Goal: Task Accomplishment & Management: Complete application form

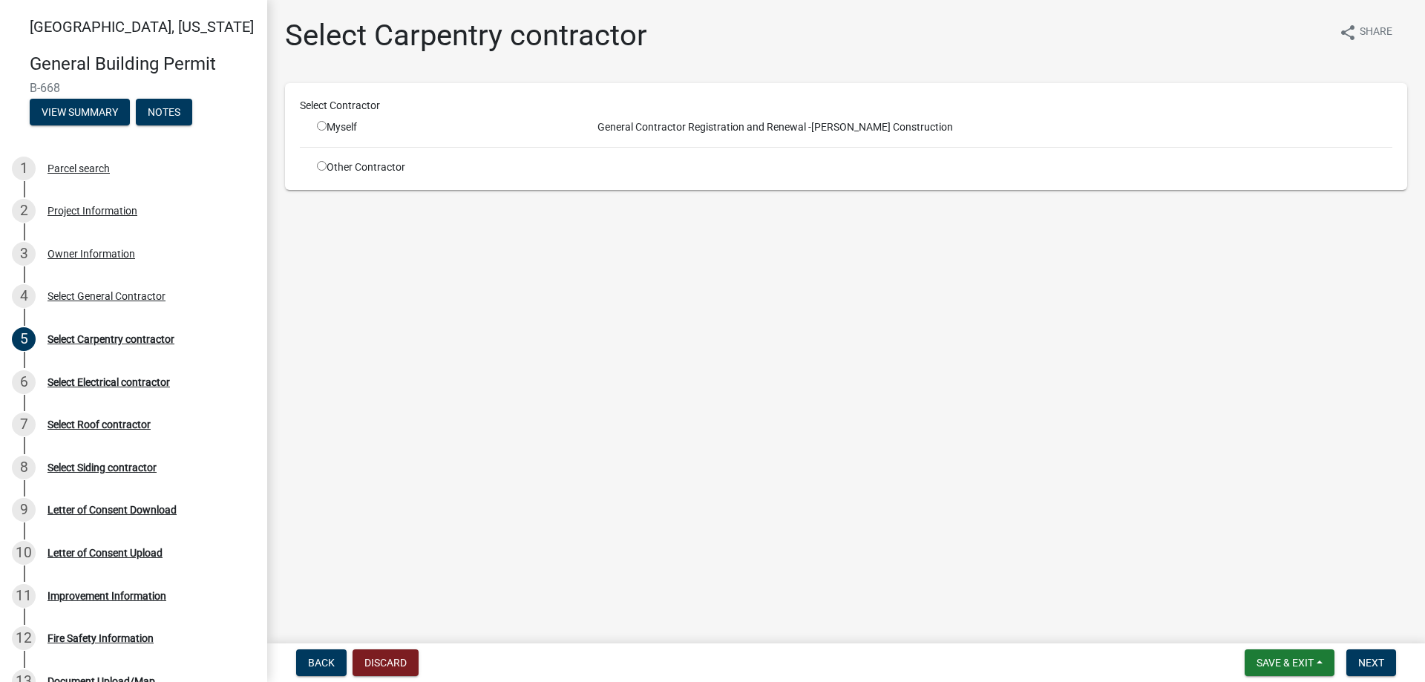
click at [319, 124] on input "radio" at bounding box center [322, 126] width 10 height 10
radio input "true"
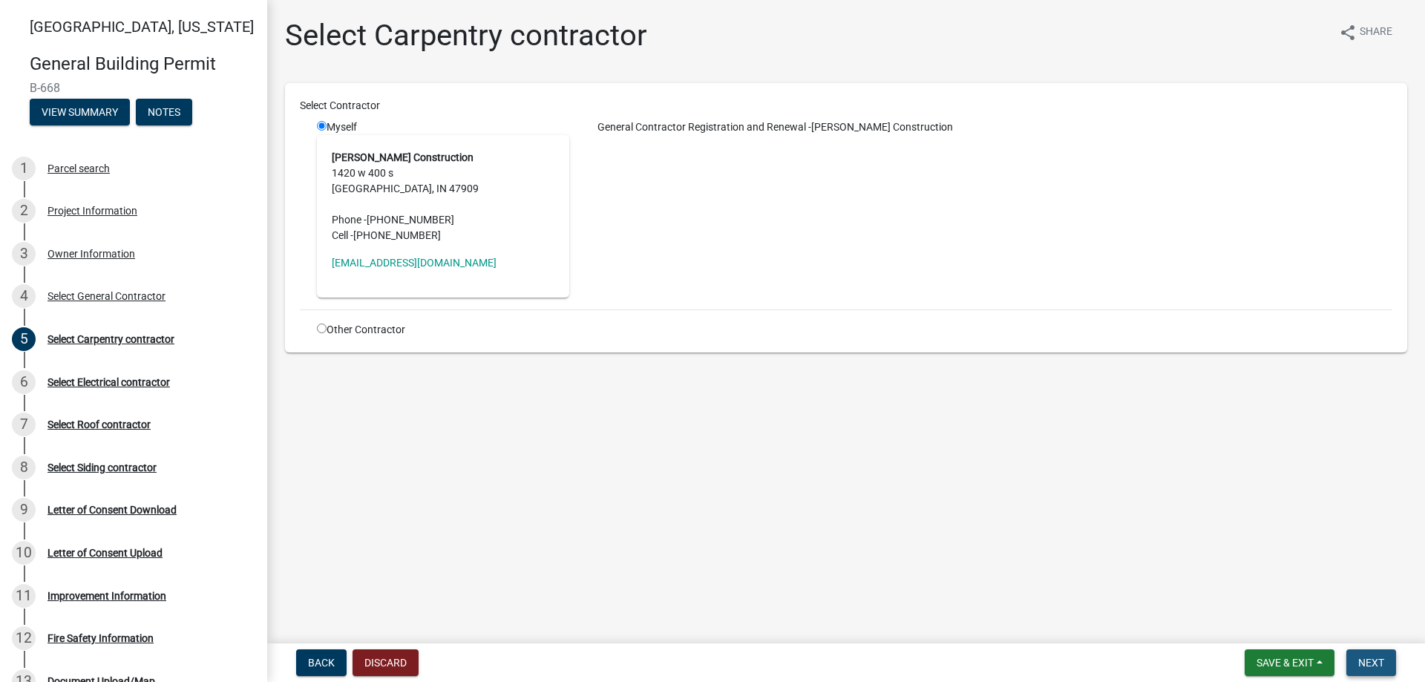
click at [1378, 658] on span "Next" at bounding box center [1371, 663] width 26 height 12
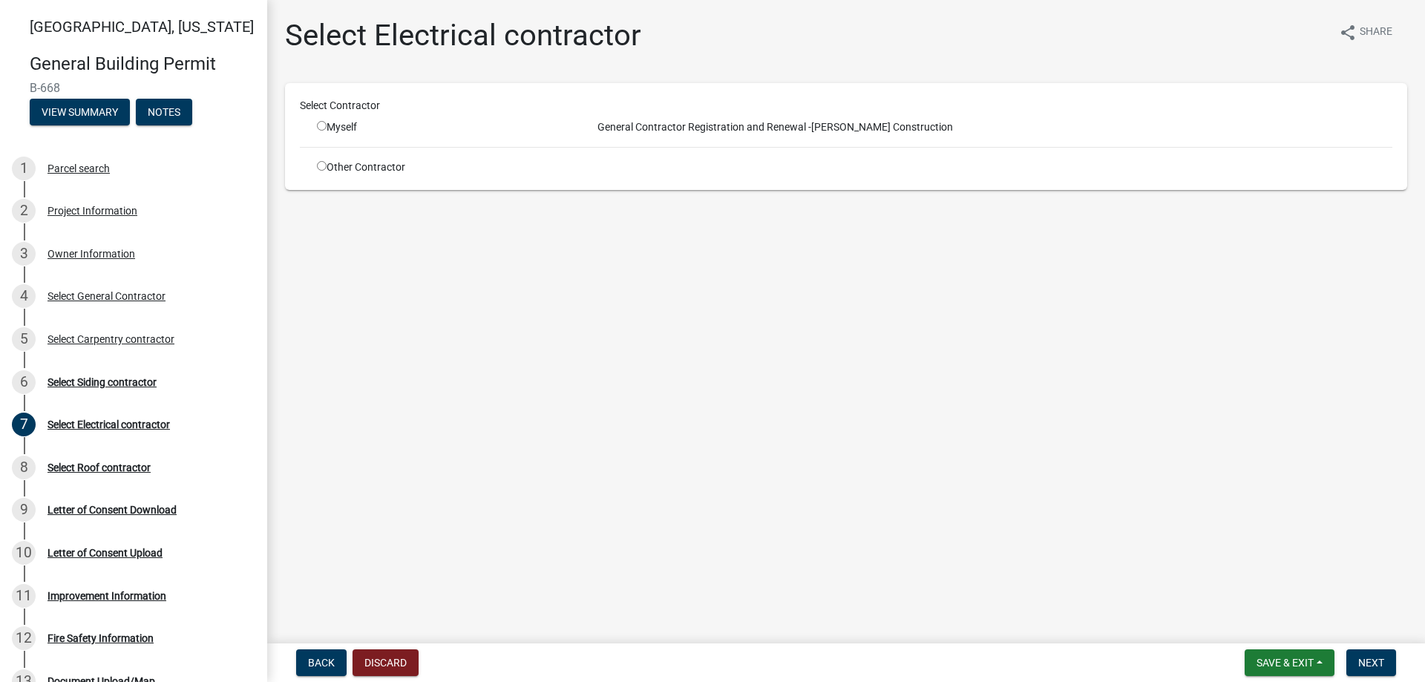
click at [315, 129] on div "Myself" at bounding box center [443, 127] width 275 height 16
click at [316, 128] on div "Myself" at bounding box center [443, 127] width 275 height 16
click at [317, 127] on input "radio" at bounding box center [322, 126] width 10 height 10
radio input "true"
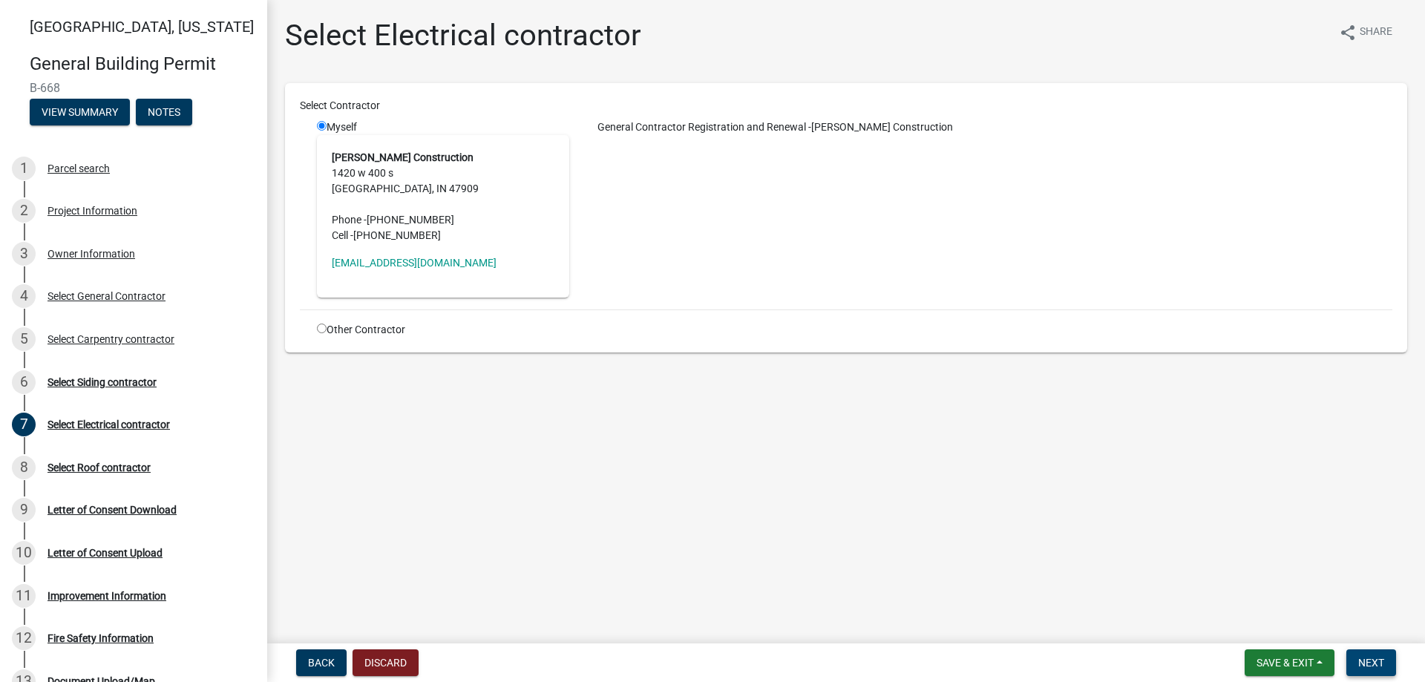
click at [1362, 661] on span "Next" at bounding box center [1371, 663] width 26 height 12
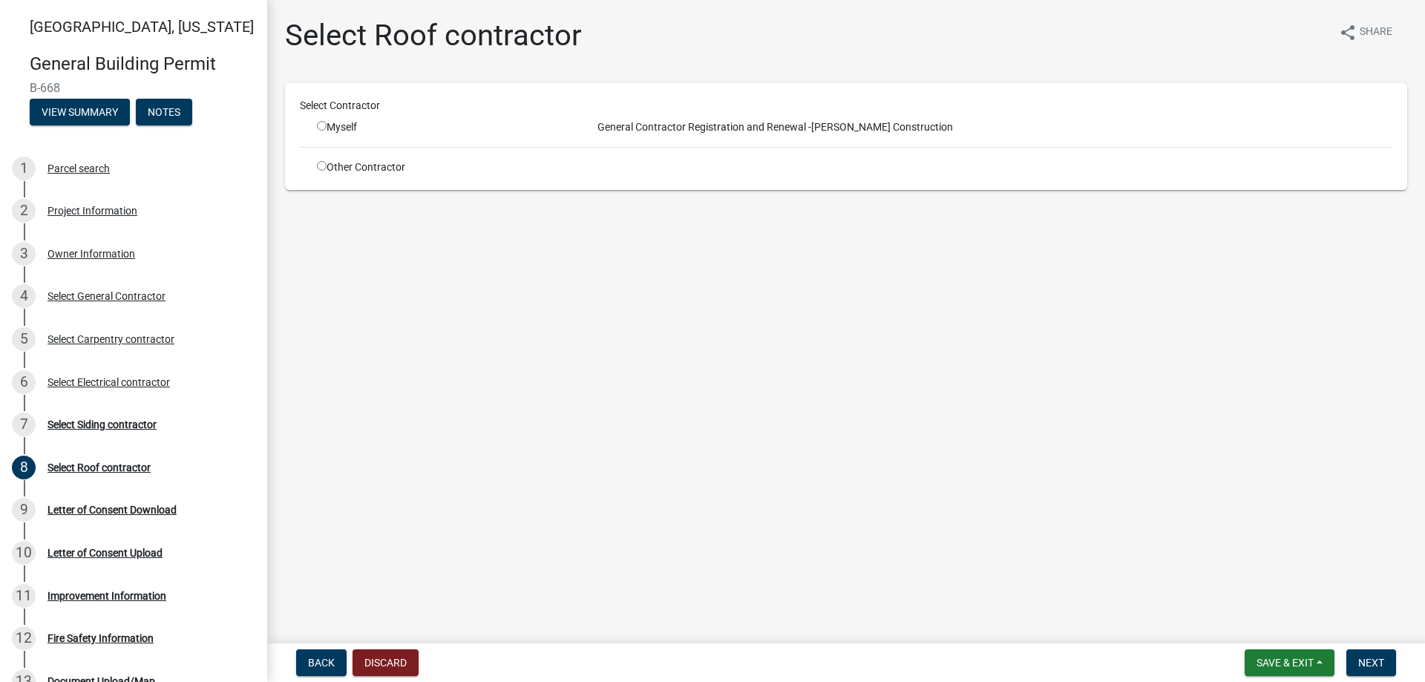
click at [320, 123] on input "radio" at bounding box center [322, 126] width 10 height 10
radio input "true"
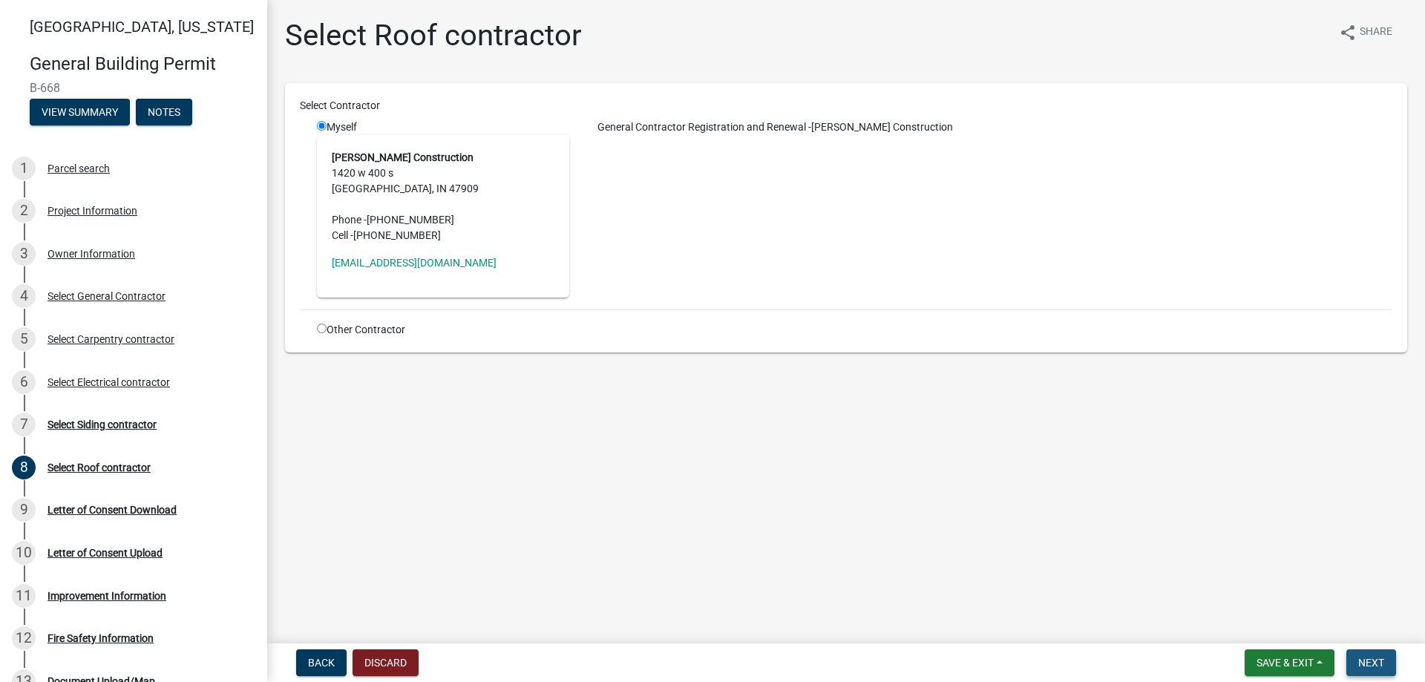
click at [1363, 662] on span "Next" at bounding box center [1371, 663] width 26 height 12
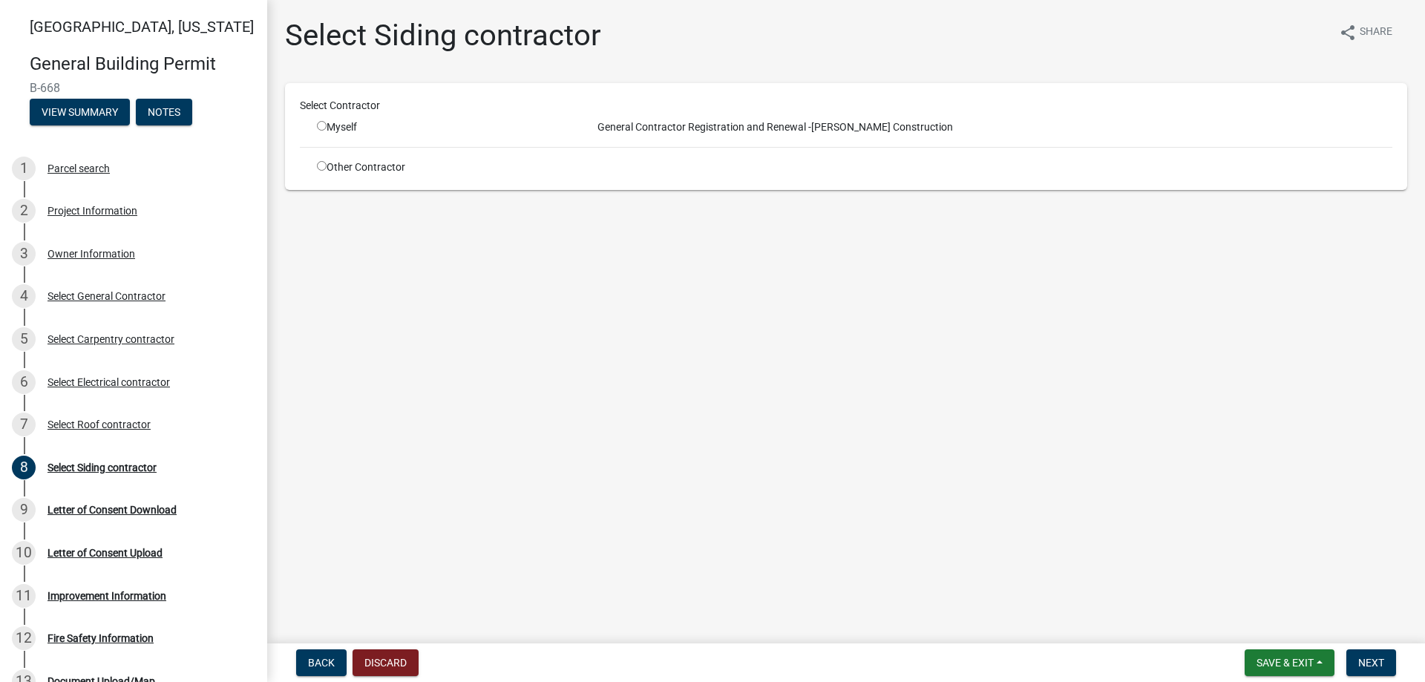
click at [322, 129] on input "radio" at bounding box center [322, 126] width 10 height 10
radio input "true"
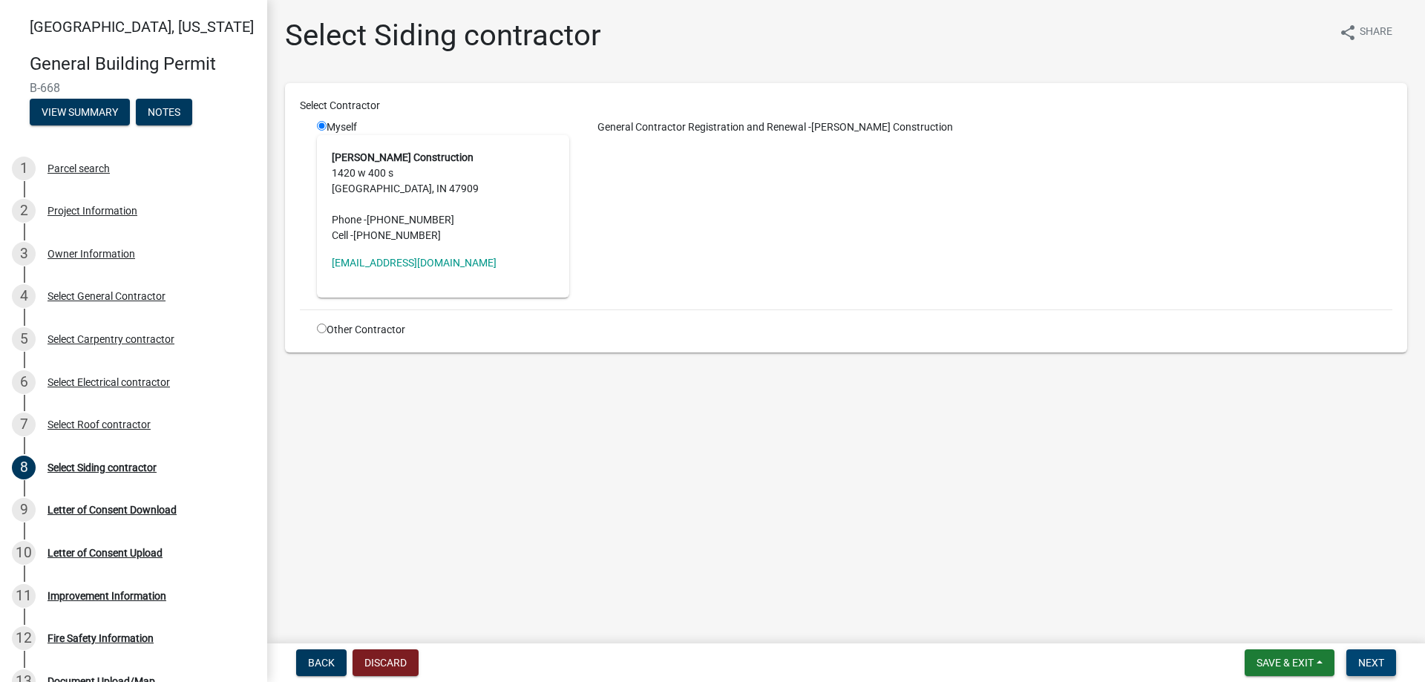
click at [1388, 661] on button "Next" at bounding box center [1371, 662] width 50 height 27
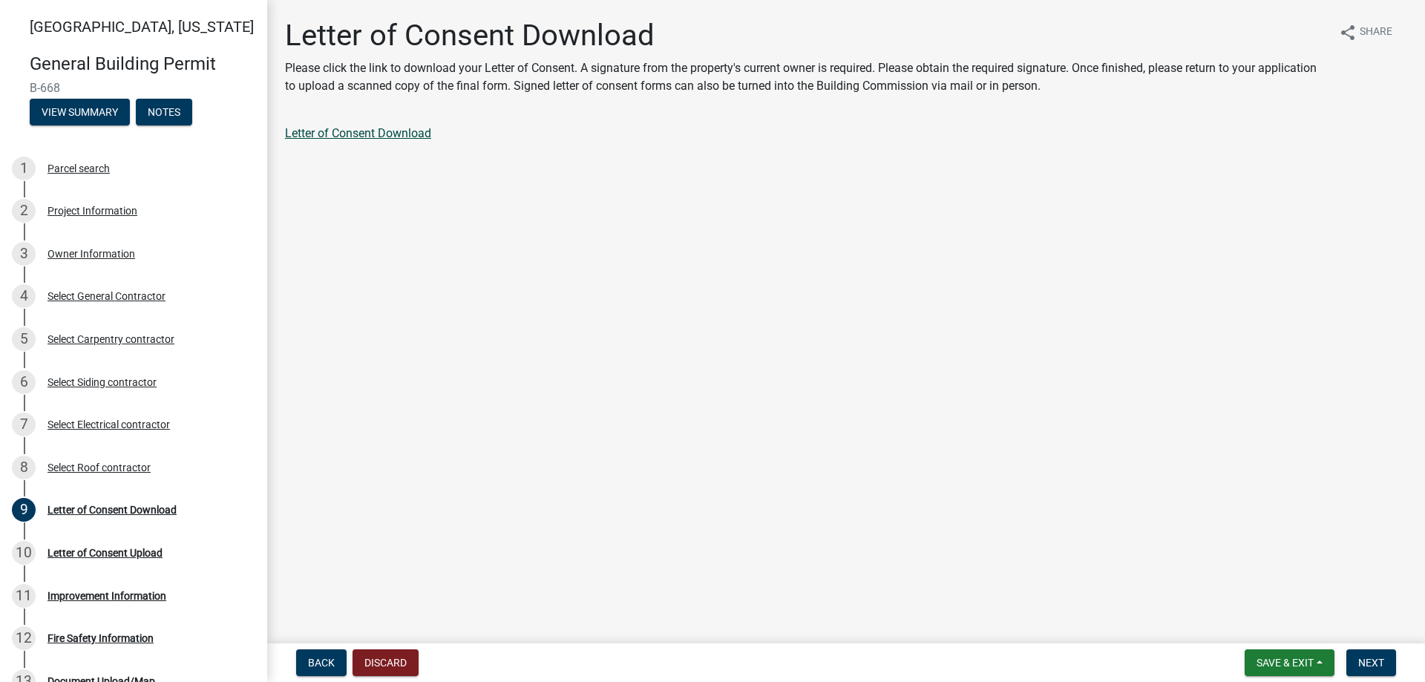
click at [347, 131] on link "Letter of Consent Download" at bounding box center [358, 133] width 146 height 14
click at [1302, 663] on span "Save & Exit" at bounding box center [1284, 663] width 57 height 12
click at [1295, 614] on button "Save & Exit" at bounding box center [1274, 624] width 119 height 36
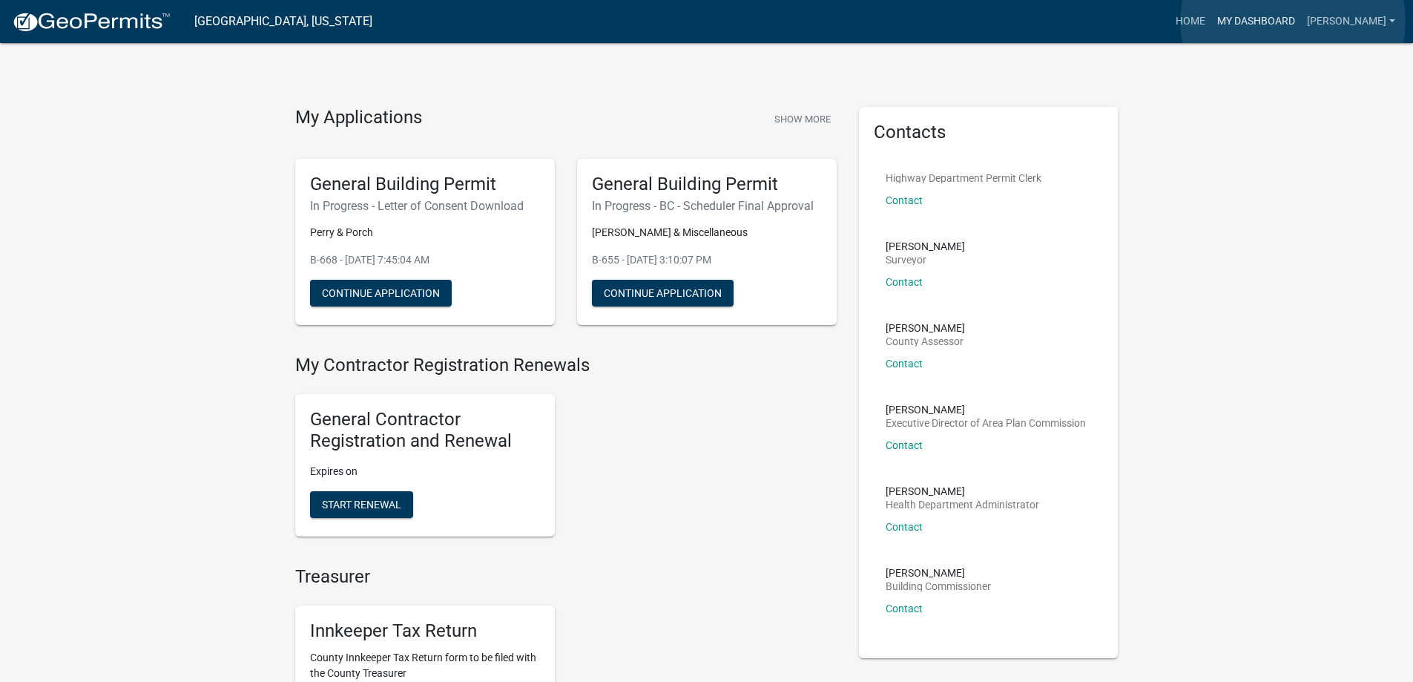
click at [1293, 22] on link "My Dashboard" at bounding box center [1257, 21] width 90 height 28
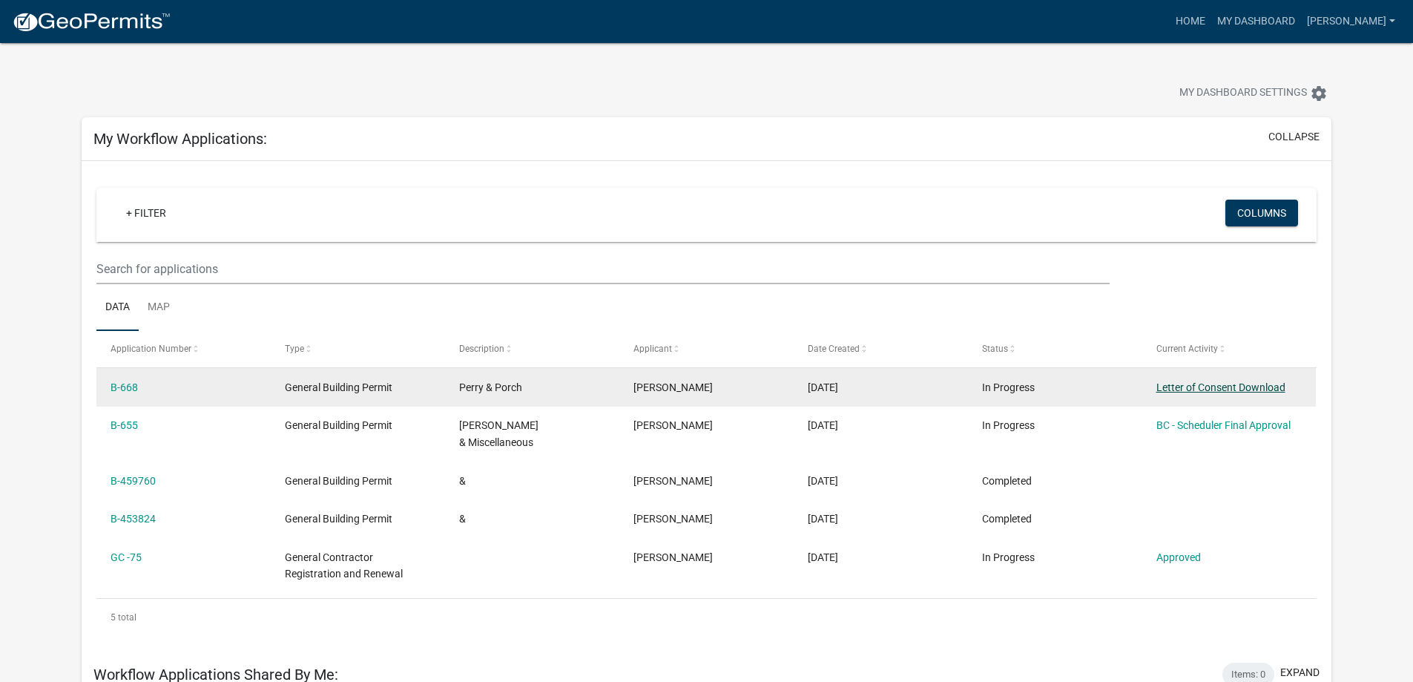
click at [1183, 387] on link "Letter of Consent Download" at bounding box center [1221, 387] width 129 height 12
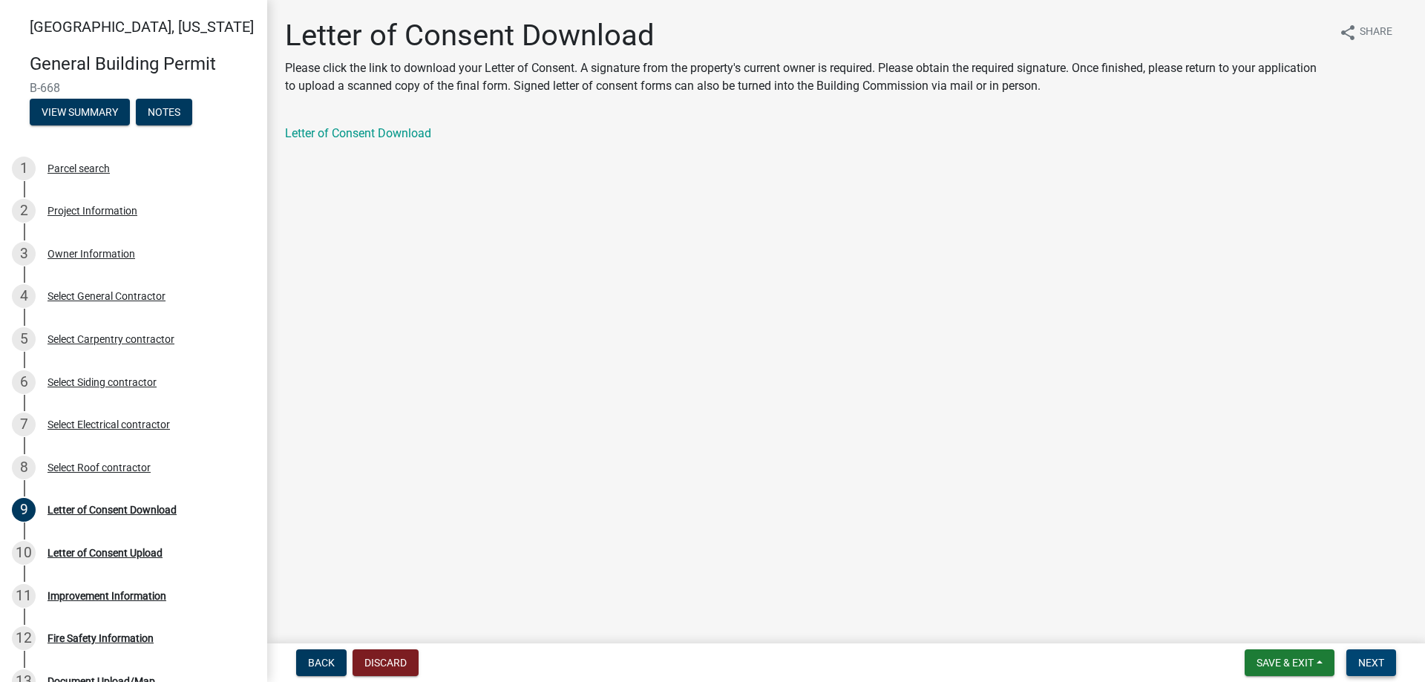
click at [1370, 665] on span "Next" at bounding box center [1371, 663] width 26 height 12
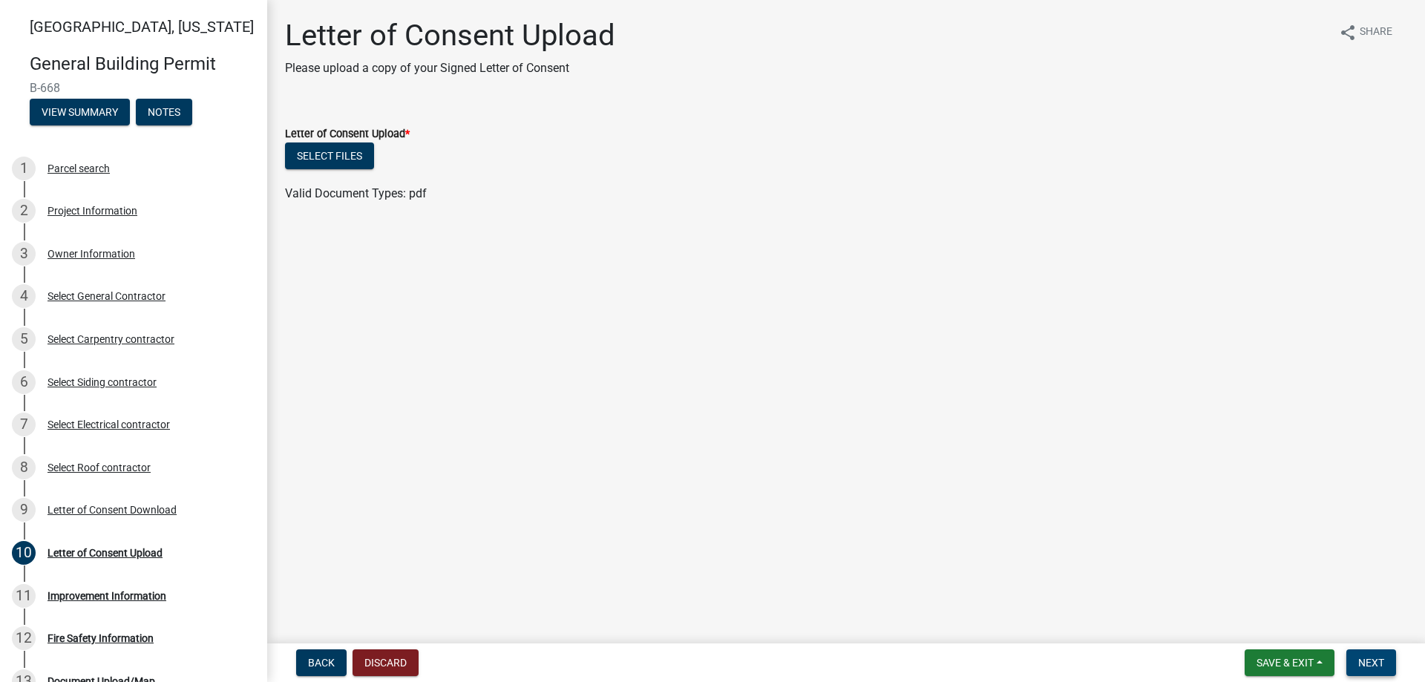
click at [1370, 665] on span "Next" at bounding box center [1371, 663] width 26 height 12
click at [114, 596] on div "Improvement Information" at bounding box center [106, 596] width 119 height 10
